Goal: Share content: Share content

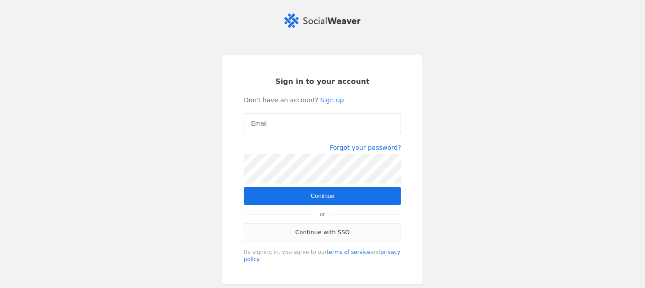
click at [301, 238] on link "Continue with SSO" at bounding box center [322, 233] width 157 height 18
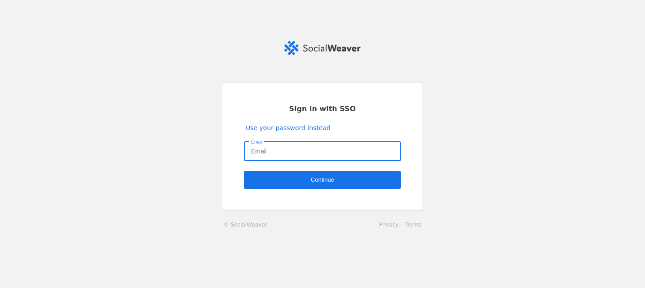
click at [279, 150] on input "Email" at bounding box center [322, 151] width 143 height 11
type input "izzy.pain@jll.com"
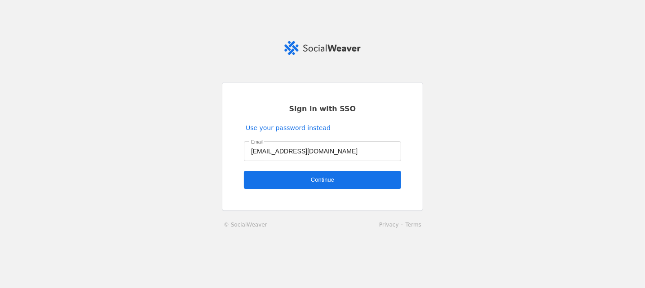
click at [317, 171] on span "undefined" at bounding box center [322, 180] width 157 height 18
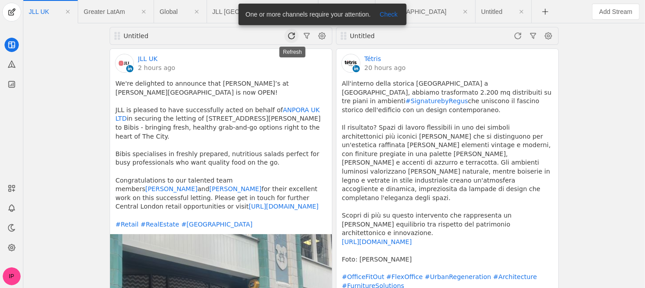
click at [289, 40] on span at bounding box center [291, 36] width 14 height 14
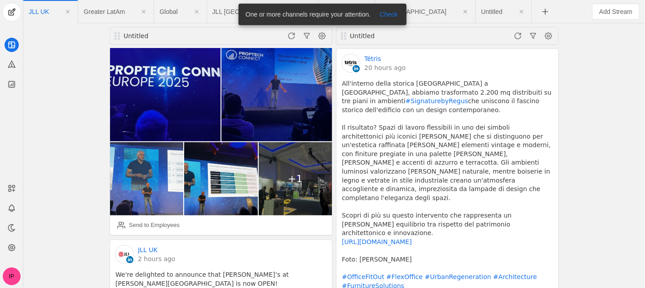
scroll to position [298, 0]
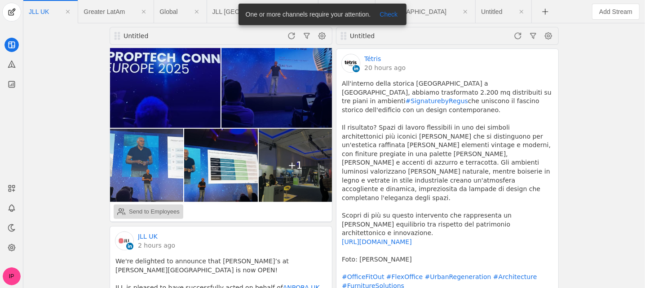
click at [168, 216] on div "Send to Employees" at bounding box center [154, 212] width 51 height 9
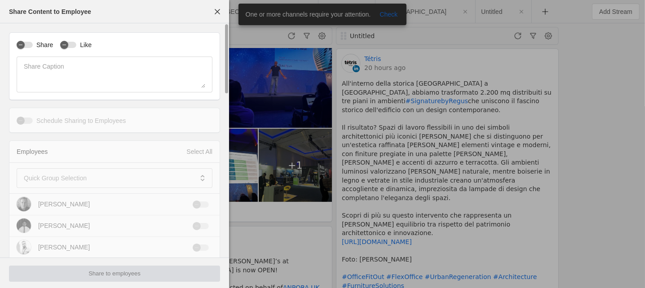
click at [33, 46] on label "Share" at bounding box center [43, 44] width 20 height 9
click at [33, 46] on button "Share" at bounding box center [25, 45] width 16 height 6
click at [82, 44] on label "Like" at bounding box center [83, 44] width 15 height 9
click at [76, 44] on button "Like" at bounding box center [68, 45] width 16 height 6
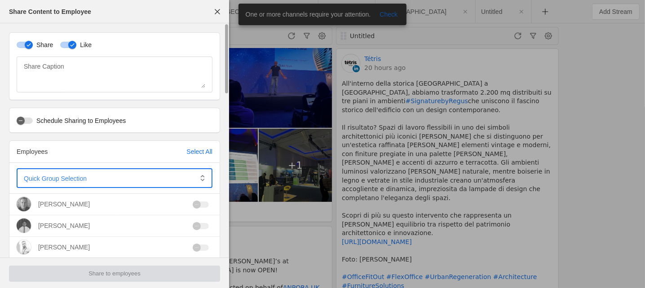
click at [86, 176] on span at bounding box center [108, 178] width 169 height 9
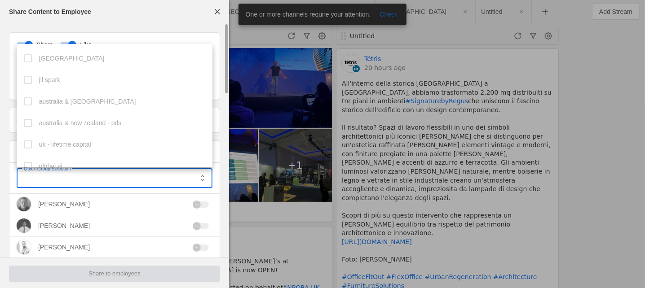
scroll to position [160, 0]
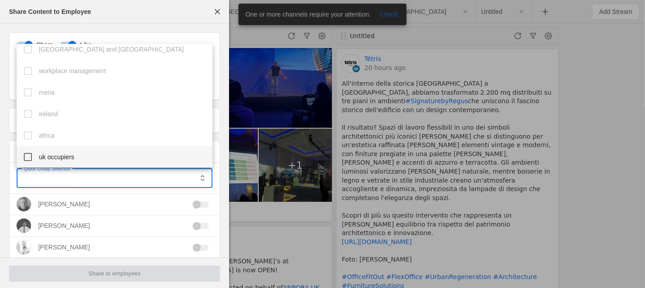
click at [97, 156] on mat-option "uk occupiers" at bounding box center [115, 157] width 196 height 22
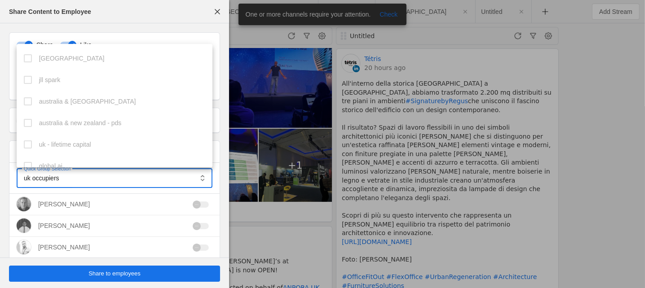
scroll to position [0, 0]
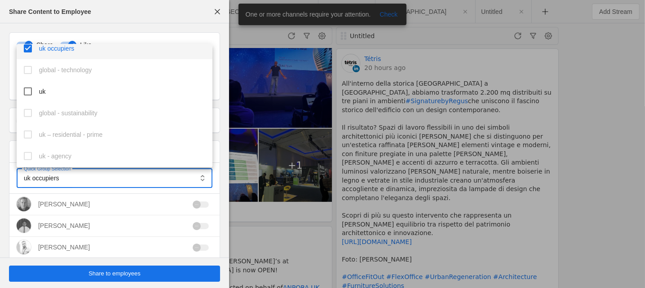
click at [126, 97] on mat-option "uk" at bounding box center [115, 92] width 196 height 22
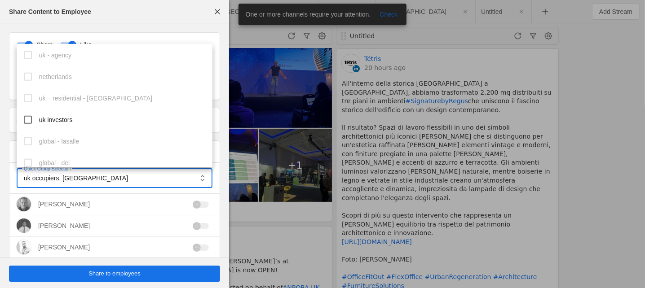
scroll to position [370, 0]
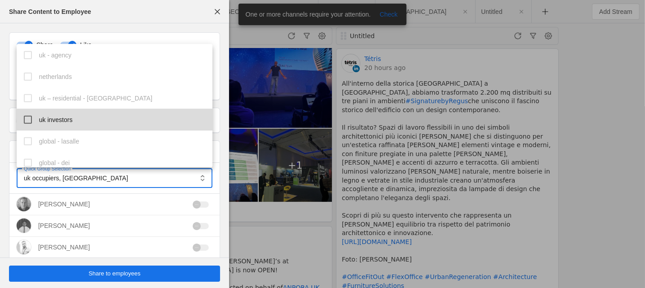
click at [119, 120] on mat-option "uk investors" at bounding box center [115, 120] width 196 height 22
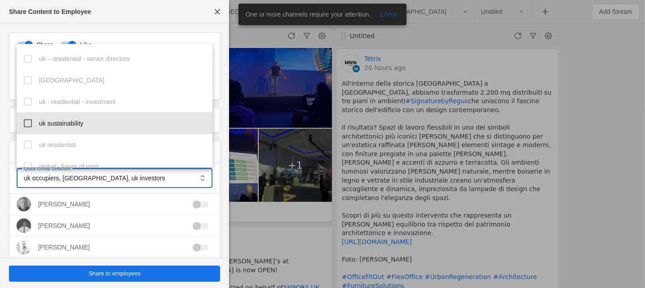
click at [119, 120] on mat-option "uk sustainability" at bounding box center [115, 124] width 196 height 22
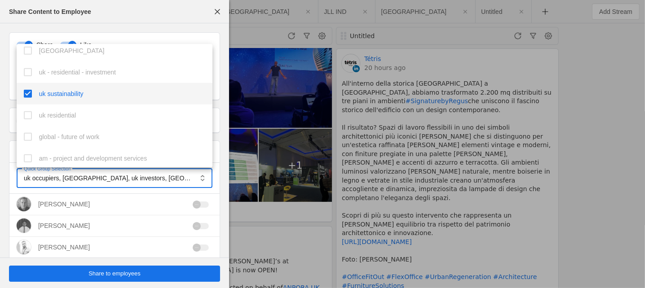
scroll to position [569, 0]
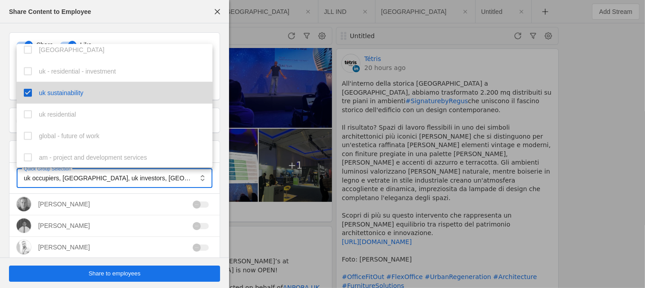
click at [118, 98] on mat-option "uk sustainability" at bounding box center [115, 93] width 196 height 22
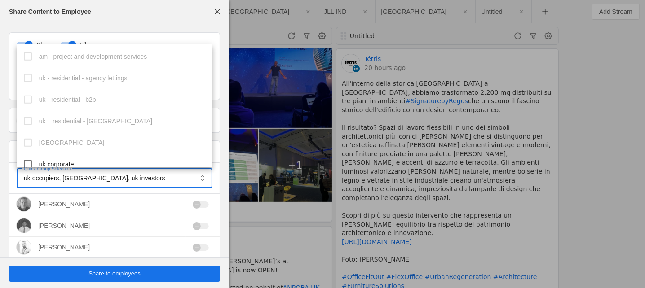
scroll to position [703, 0]
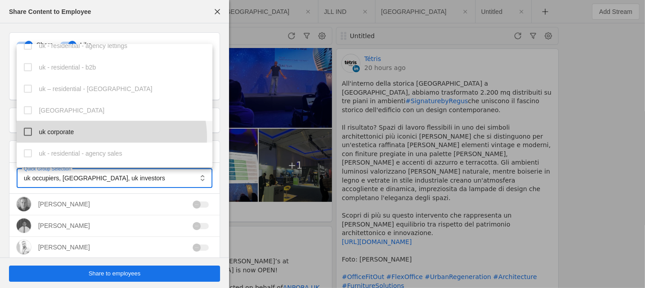
click at [106, 137] on mat-option "uk corporate" at bounding box center [115, 132] width 196 height 22
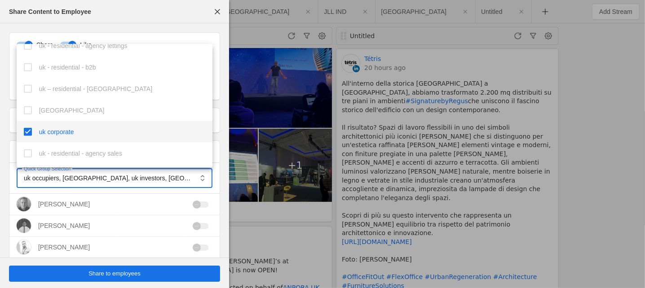
click at [81, 270] on div at bounding box center [322, 144] width 645 height 288
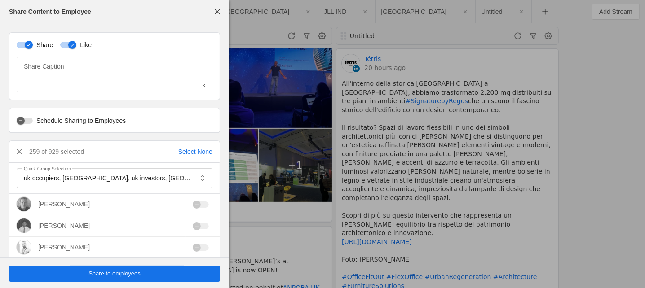
click at [88, 274] on span "Share to employees" at bounding box center [114, 274] width 52 height 9
